Goal: Task Accomplishment & Management: Use online tool/utility

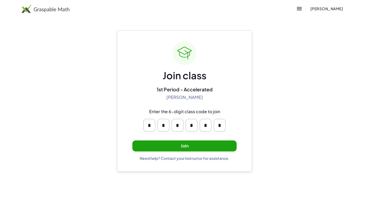
click at [181, 143] on button "Join" at bounding box center [184, 146] width 104 height 11
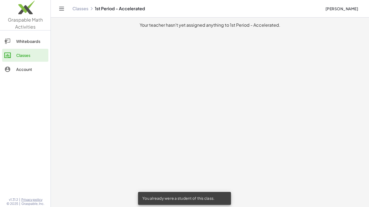
click at [33, 46] on link "Whiteboards" at bounding box center [25, 41] width 46 height 13
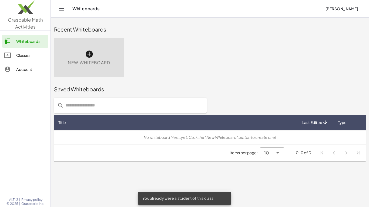
click at [85, 54] on icon at bounding box center [89, 54] width 9 height 9
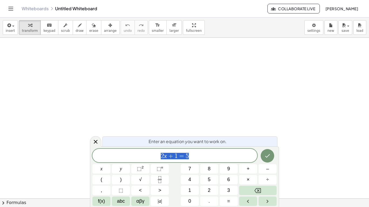
scroll to position [0, 0]
